Goal: Task Accomplishment & Management: Manage account settings

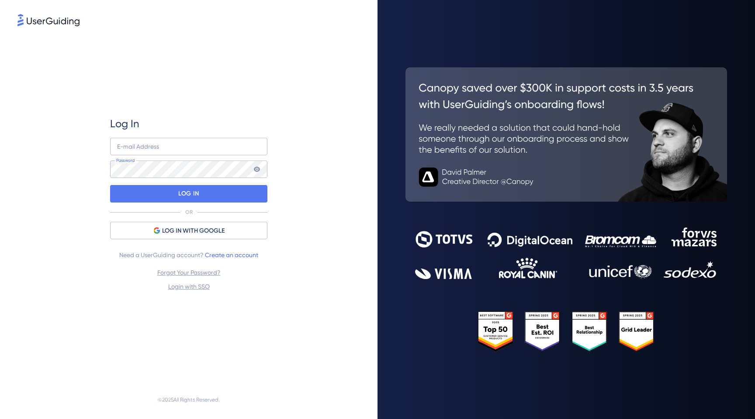
click at [170, 111] on div "Log In E-mail Address Password LOG IN OR LOG IN WITH GOOGLE Need a UserGuiding …" at bounding box center [188, 204] width 157 height 352
click at [168, 144] on input "email" at bounding box center [188, 146] width 157 height 17
type input "[EMAIL_ADDRESS][DOMAIN_NAME]"
click at [218, 110] on div "Log In [EMAIL_ADDRESS][DOMAIN_NAME] E-mail Address Password LOG IN OR LOG IN WI…" at bounding box center [188, 204] width 157 height 352
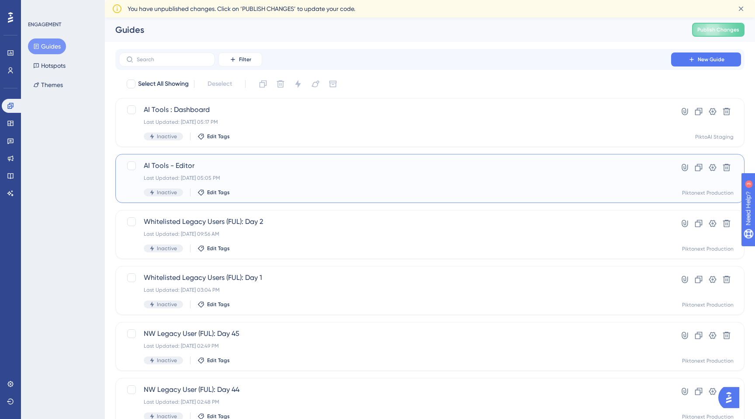
click at [281, 171] on div "AI Tools - Editor Last Updated: [DATE] 05:05 PM Inactive Edit Tags" at bounding box center [395, 178] width 503 height 36
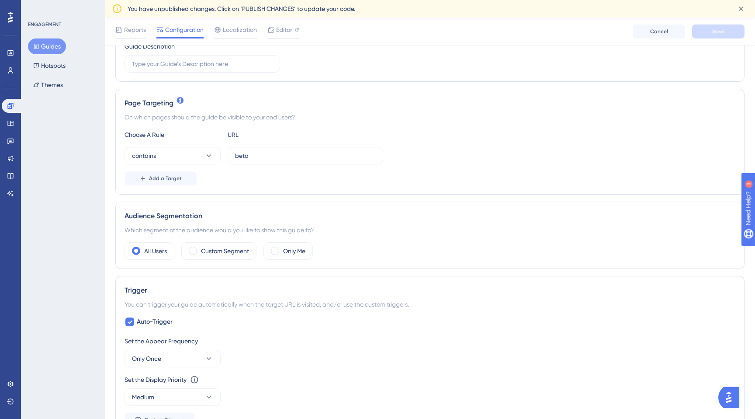
scroll to position [157, 0]
click at [218, 246] on label "Custom Segment" at bounding box center [225, 249] width 48 height 10
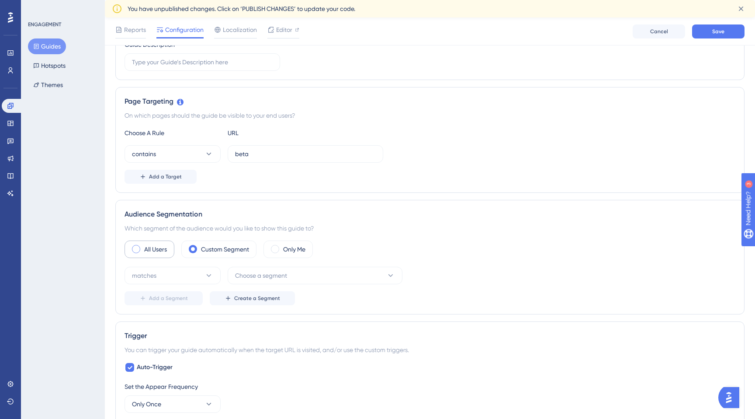
click at [158, 247] on label "All Users" at bounding box center [155, 249] width 23 height 10
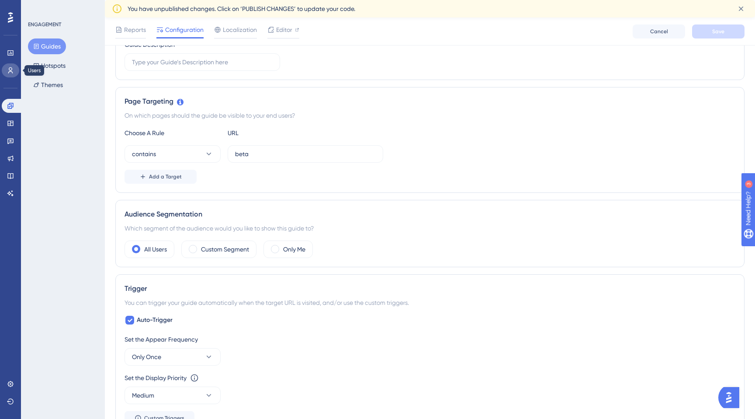
click at [10, 67] on icon at bounding box center [10, 70] width 5 height 6
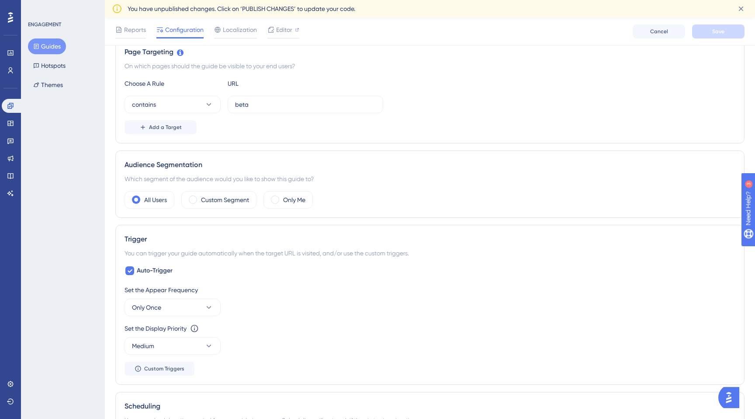
scroll to position [208, 0]
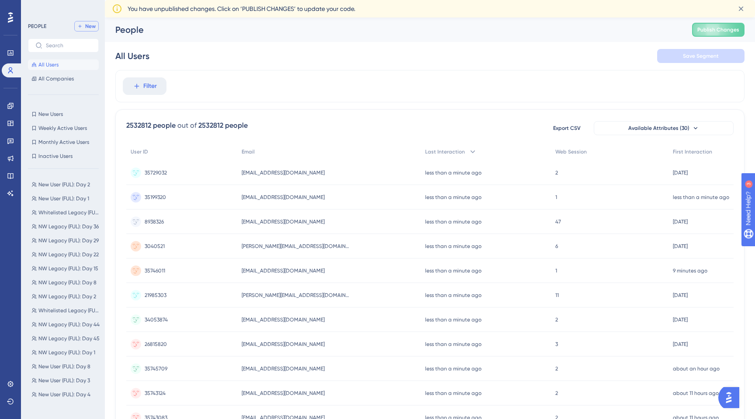
click at [89, 25] on span "New" at bounding box center [90, 26] width 10 height 7
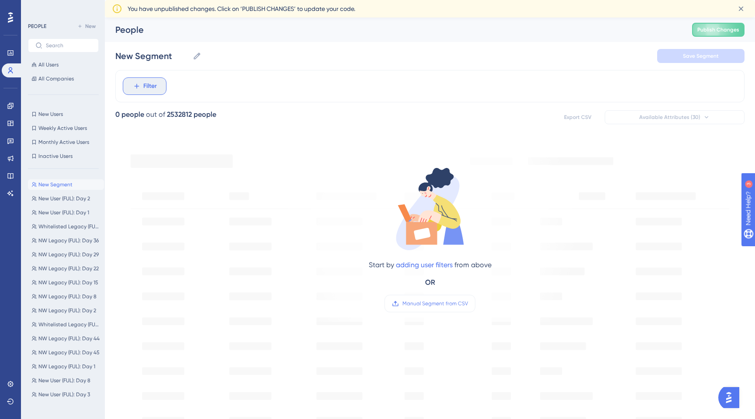
click at [146, 86] on span "Filter" at bounding box center [150, 86] width 14 height 10
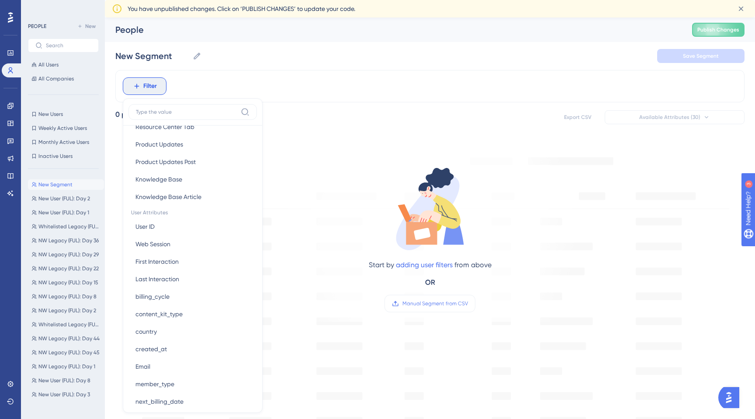
scroll to position [319, 0]
click at [177, 255] on span "First Interaction" at bounding box center [157, 259] width 43 height 10
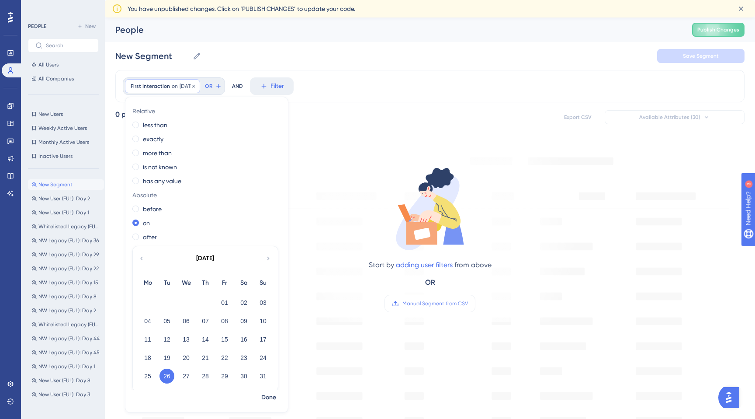
click at [158, 88] on span "First Interaction" at bounding box center [150, 86] width 39 height 7
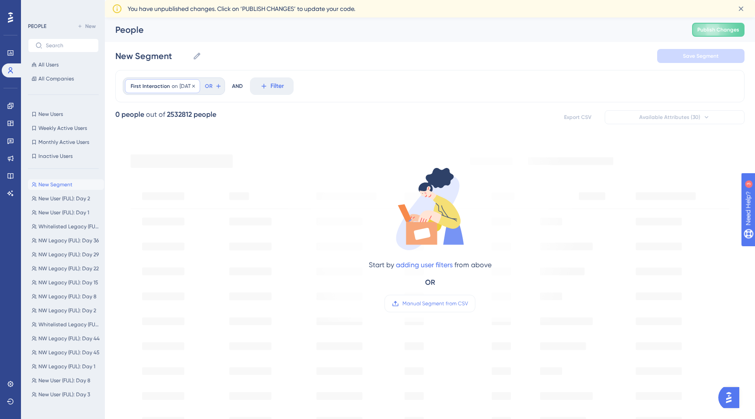
click at [158, 88] on span "First Interaction" at bounding box center [150, 86] width 39 height 7
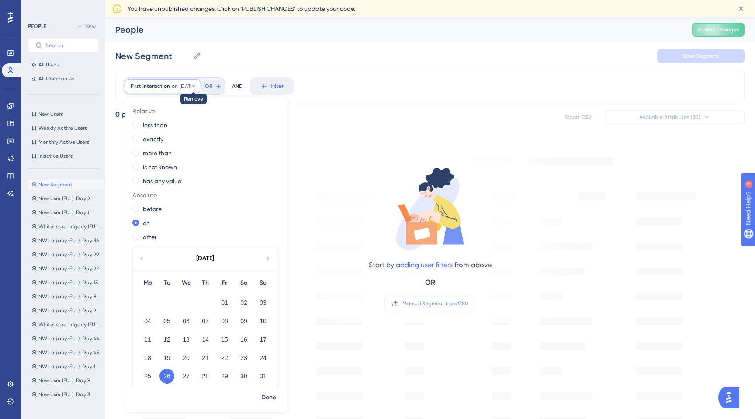
click at [195, 86] on icon at bounding box center [193, 85] width 3 height 3
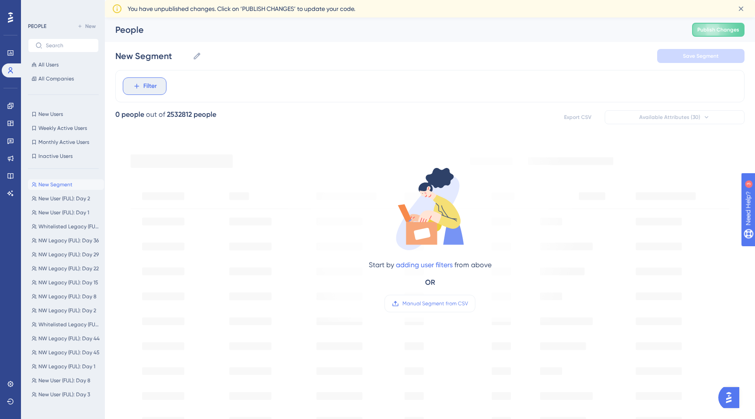
click at [152, 89] on span "Filter" at bounding box center [150, 86] width 14 height 10
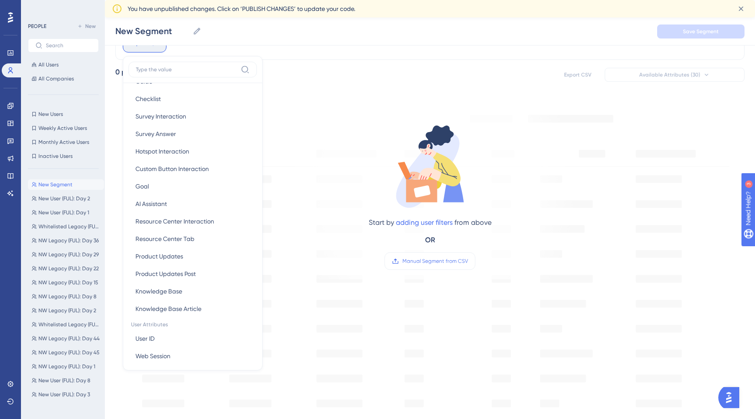
scroll to position [164, 0]
click at [192, 198] on button "AI Assistant AI Assistant" at bounding box center [193, 202] width 129 height 17
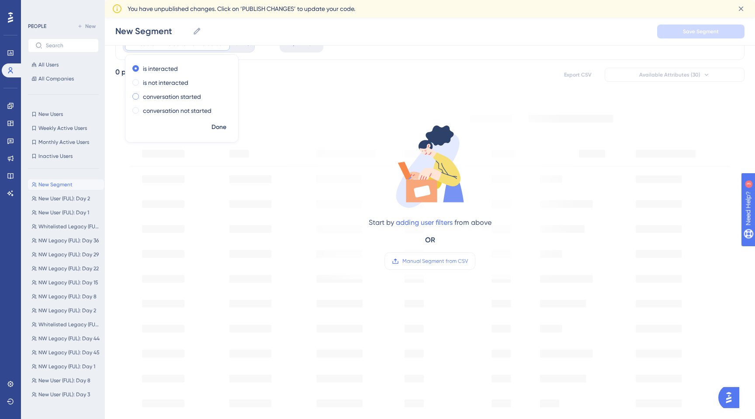
scroll to position [0, 0]
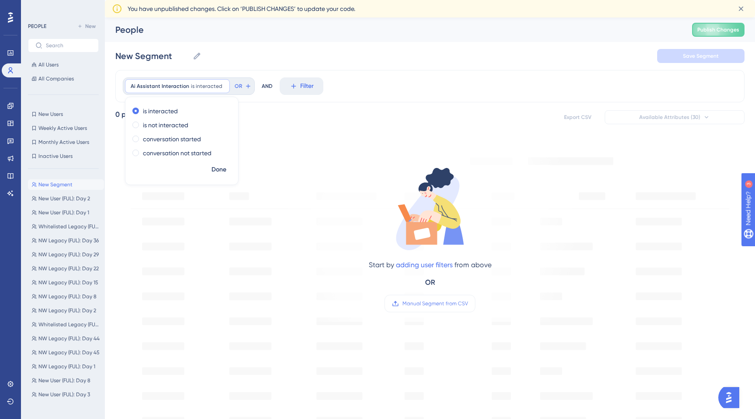
click at [234, 58] on div "New Segment New Segment Save Segment" at bounding box center [430, 56] width 630 height 28
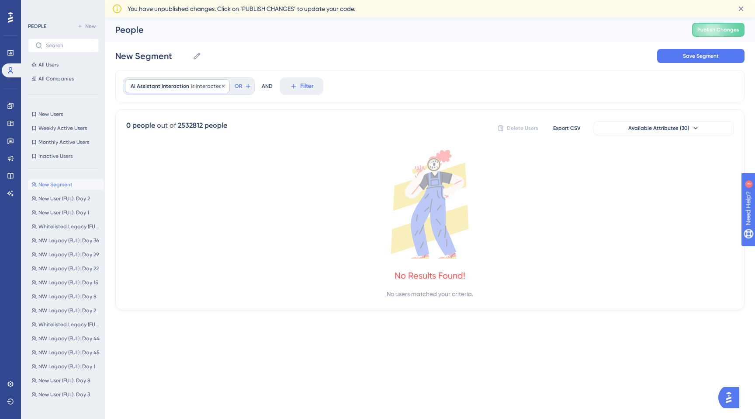
click at [162, 83] on span "Ai Assistant Interaction" at bounding box center [160, 86] width 59 height 7
click at [238, 59] on div "New Segment New Segment Save Segment" at bounding box center [430, 56] width 630 height 28
click at [157, 84] on span "Ai Assistant Interaction" at bounding box center [160, 86] width 59 height 7
click at [220, 169] on span "Done" at bounding box center [219, 169] width 15 height 10
click at [159, 81] on div "Ai Assistant Interaction is interacted Remove" at bounding box center [177, 86] width 105 height 14
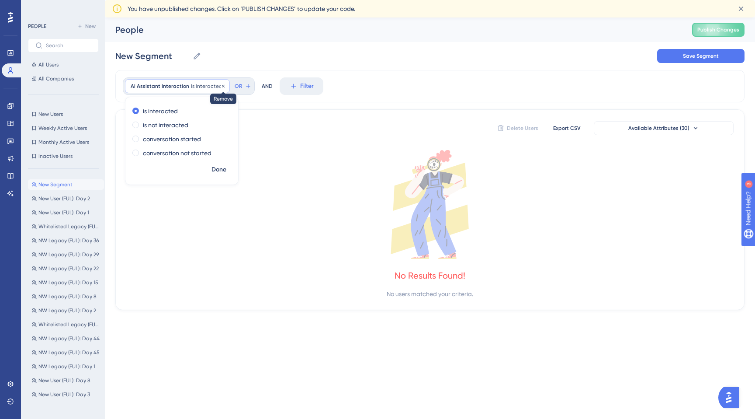
click at [221, 87] on icon at bounding box center [223, 86] width 5 height 5
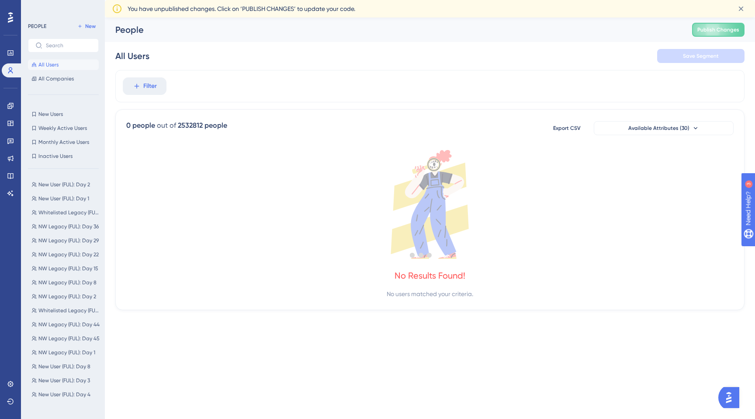
click at [139, 89] on div at bounding box center [421, 255] width 668 height 356
click at [138, 85] on div at bounding box center [421, 255] width 668 height 356
click at [207, 85] on div at bounding box center [421, 255] width 668 height 356
click at [147, 86] on div at bounding box center [421, 255] width 668 height 356
click at [196, 80] on div at bounding box center [421, 255] width 668 height 356
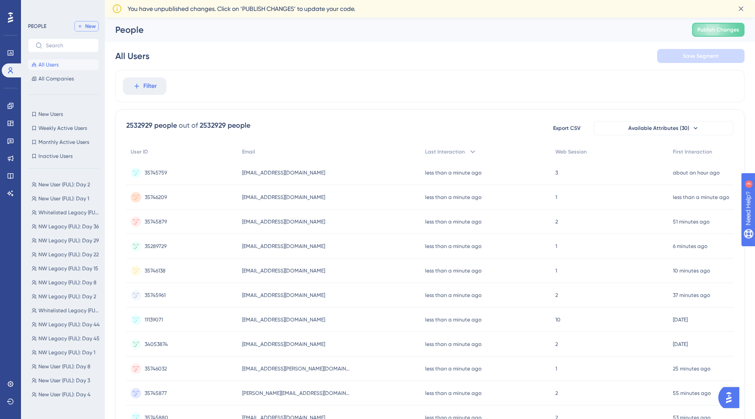
click at [92, 27] on span "New" at bounding box center [90, 26] width 10 height 7
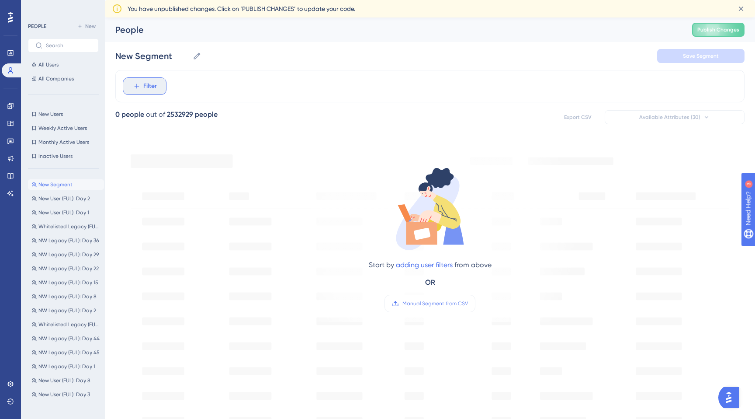
click at [148, 82] on span "Filter" at bounding box center [150, 86] width 14 height 10
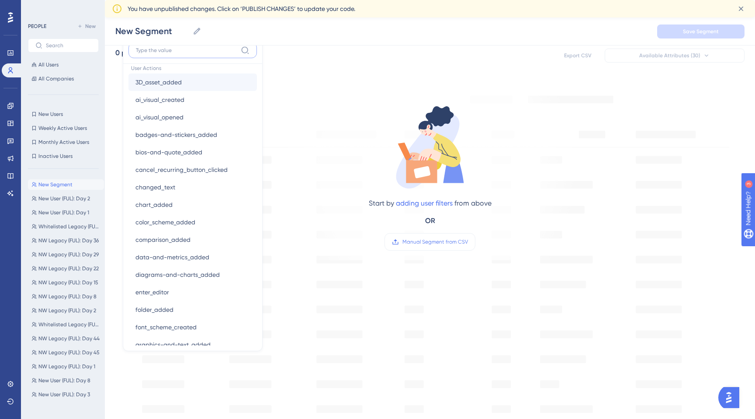
scroll to position [846, 0]
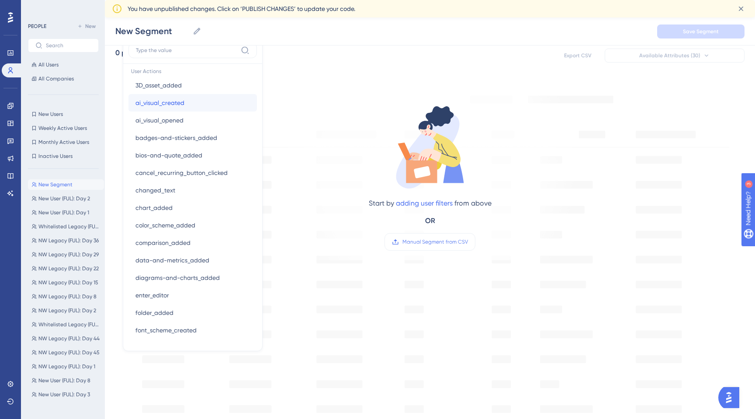
click at [183, 102] on span "ai_visual_created" at bounding box center [160, 102] width 49 height 10
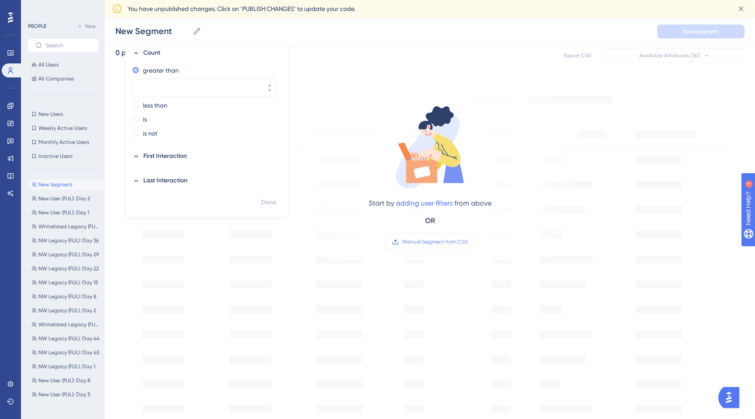
click at [169, 68] on label "greater than" at bounding box center [161, 70] width 36 height 10
click at [138, 158] on icon at bounding box center [135, 156] width 7 height 7
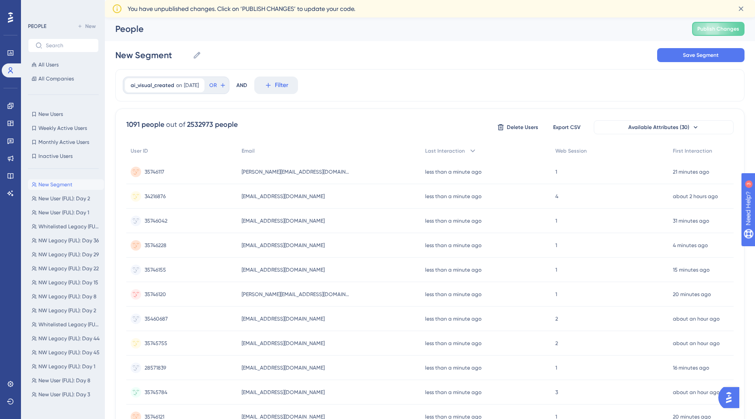
scroll to position [0, 0]
click at [166, 89] on span "ai_visual_created" at bounding box center [153, 86] width 44 height 7
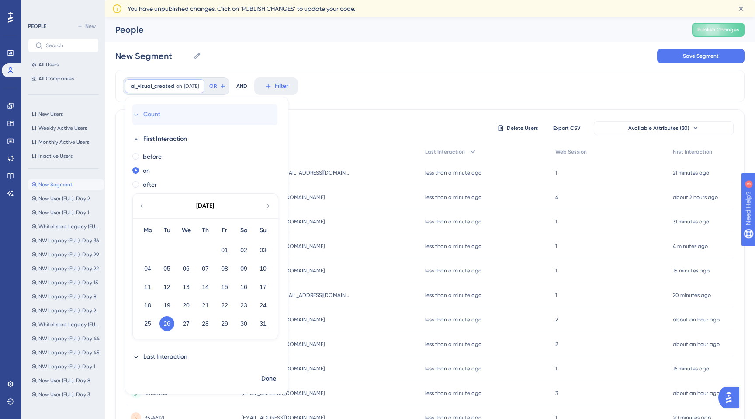
click at [137, 118] on icon at bounding box center [135, 114] width 7 height 7
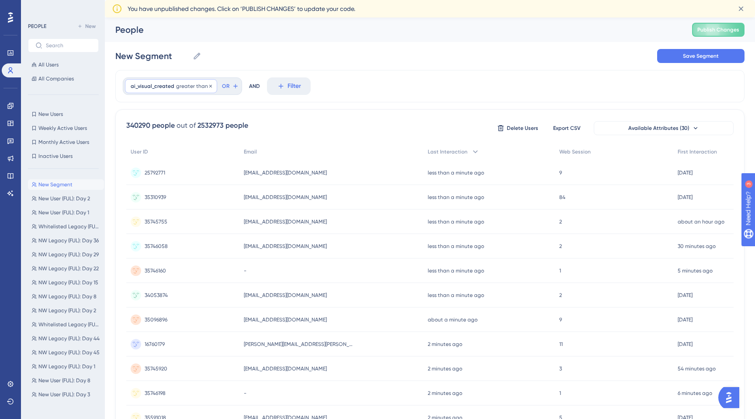
click at [137, 86] on span "ai_visual_created" at bounding box center [153, 86] width 44 height 7
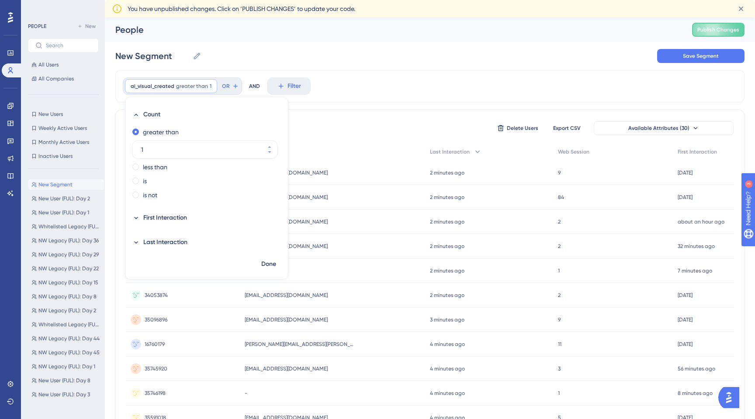
click at [251, 84] on div "AND" at bounding box center [254, 85] width 11 height 17
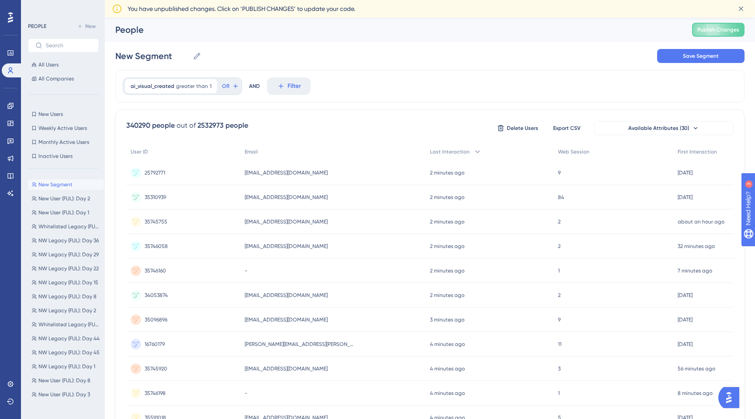
click at [252, 87] on div "AND" at bounding box center [254, 85] width 11 height 17
click at [289, 85] on span "Filter" at bounding box center [295, 86] width 14 height 10
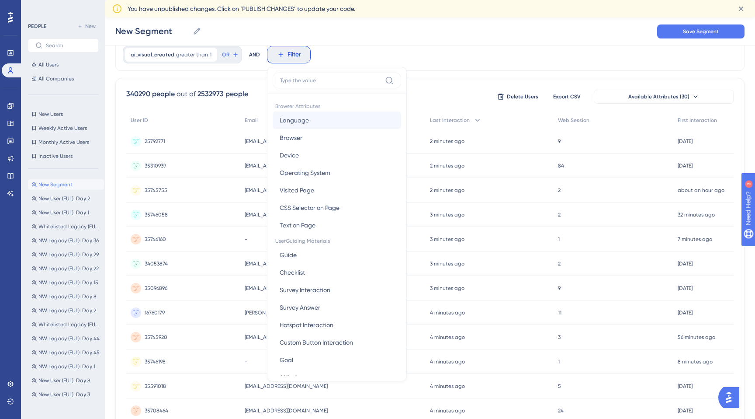
scroll to position [34, 0]
click at [340, 36] on div "New Segment New Segment Save Segment" at bounding box center [430, 31] width 651 height 28
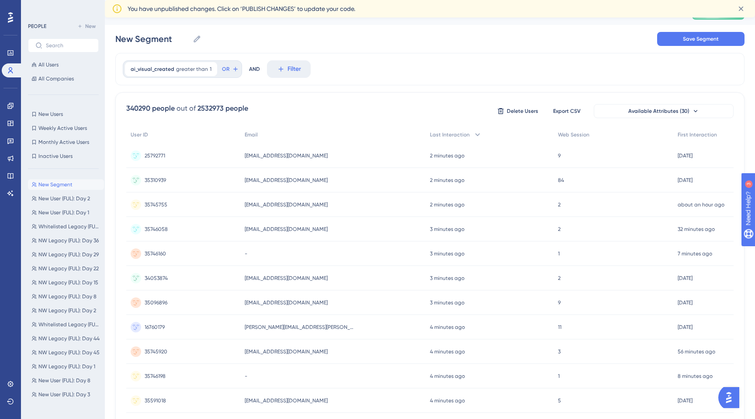
scroll to position [0, 0]
